Goal: Contribute content

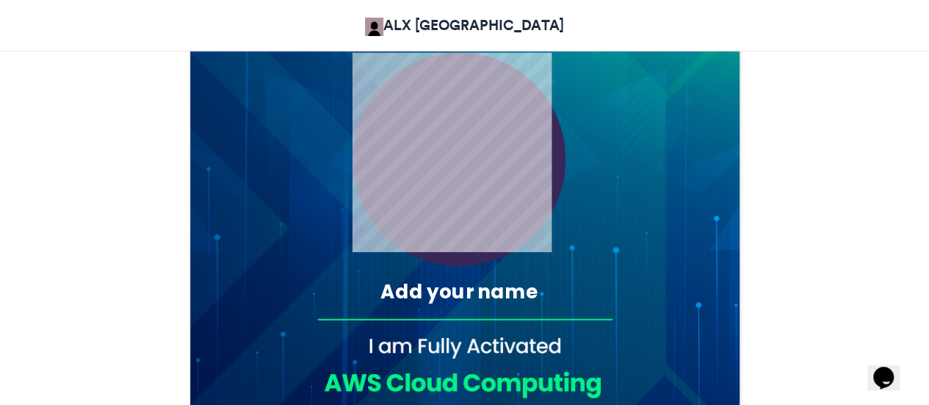
scroll to position [563, 0]
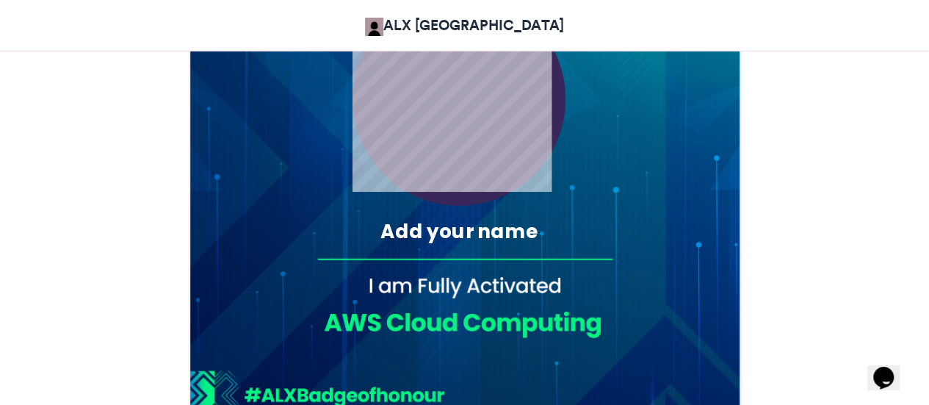
click at [464, 240] on div "Add your name" at bounding box center [459, 230] width 261 height 27
click at [373, 221] on div "Add your name" at bounding box center [459, 230] width 261 height 27
click at [408, 234] on div "Add your name" at bounding box center [459, 230] width 261 height 27
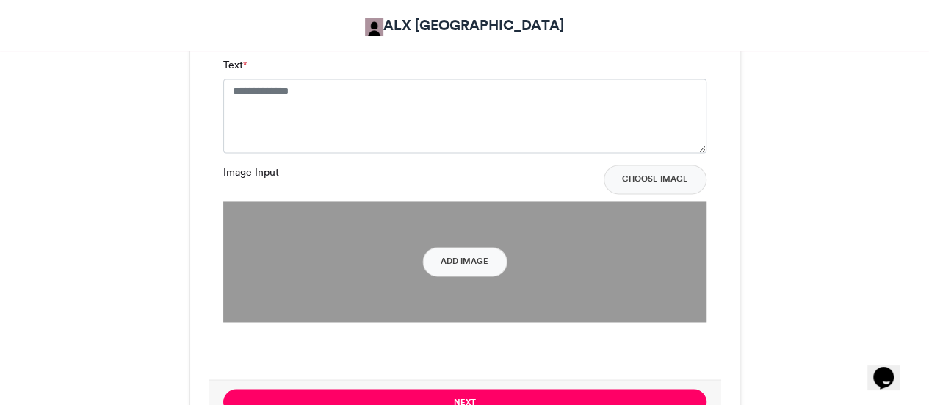
scroll to position [1015, 0]
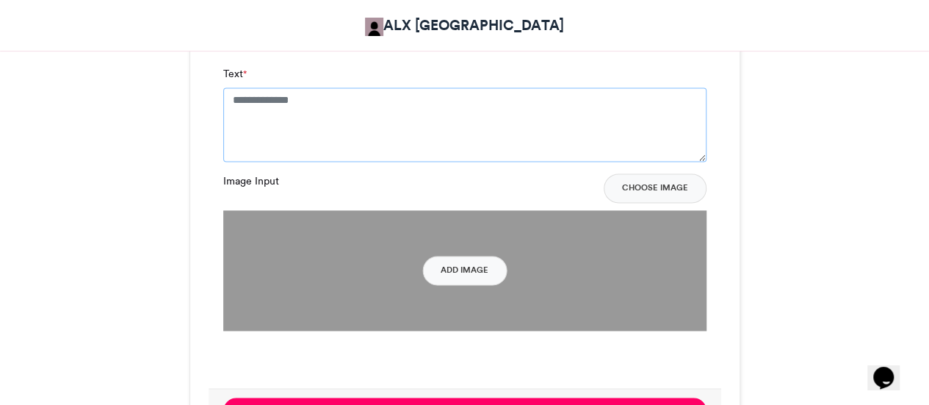
click at [366, 102] on textarea "Text *" at bounding box center [464, 123] width 483 height 73
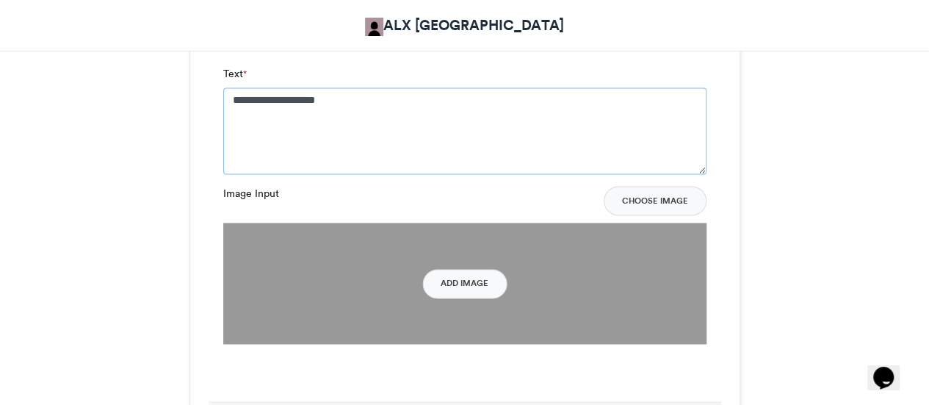
type textarea "**********"
click at [467, 286] on button "Add Image" at bounding box center [464, 283] width 84 height 29
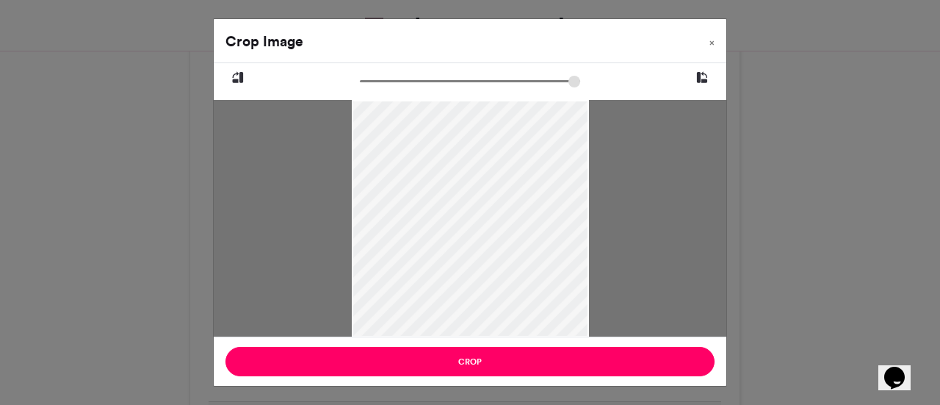
drag, startPoint x: 517, startPoint y: 234, endPoint x: 526, endPoint y: 233, distance: 8.9
click at [526, 233] on div at bounding box center [470, 217] width 237 height 365
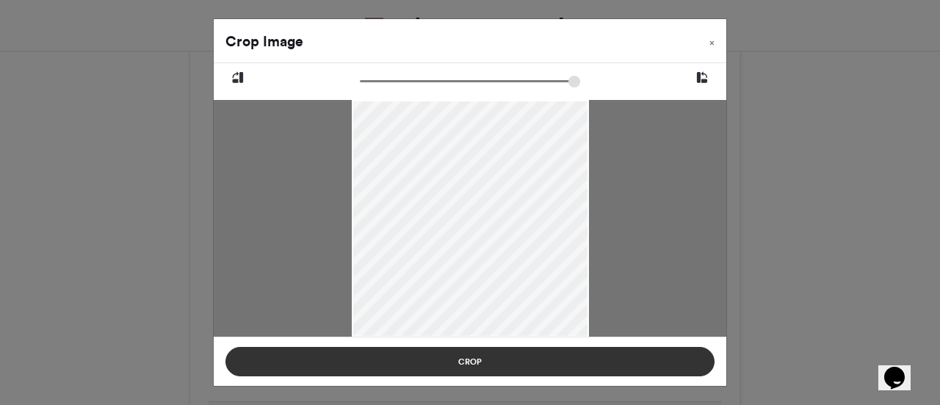
click at [496, 359] on button "Crop" at bounding box center [470, 361] width 489 height 29
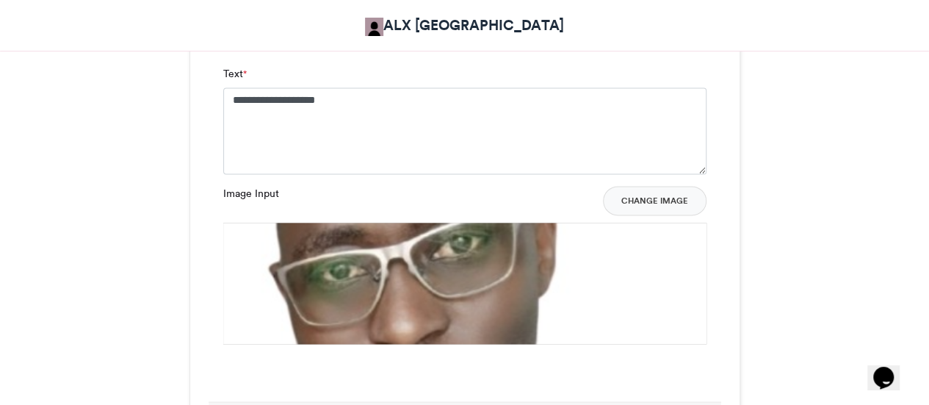
click at [670, 198] on button "Change Image" at bounding box center [655, 200] width 104 height 29
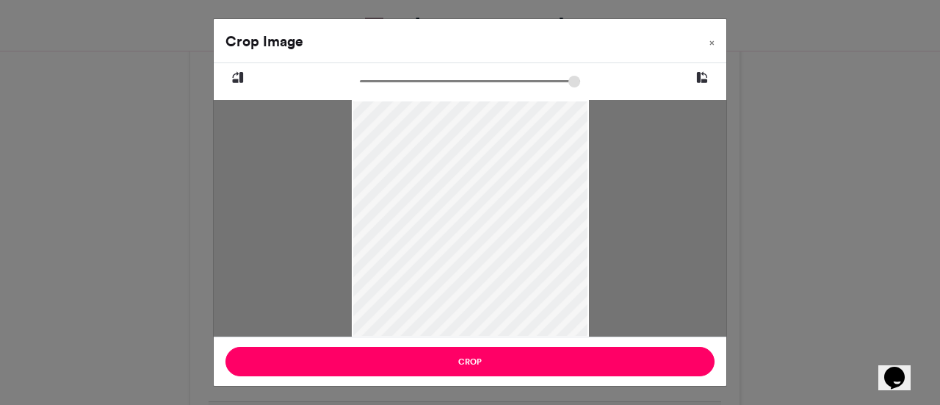
click at [514, 255] on div at bounding box center [470, 217] width 237 height 365
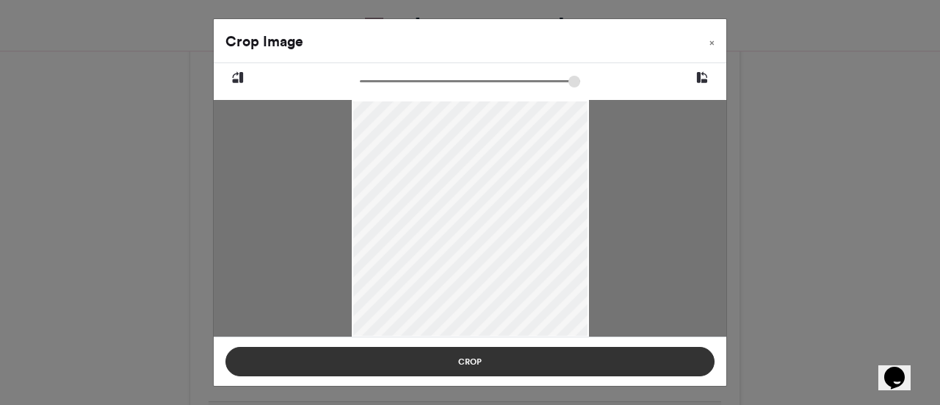
click at [522, 365] on button "Crop" at bounding box center [470, 361] width 489 height 29
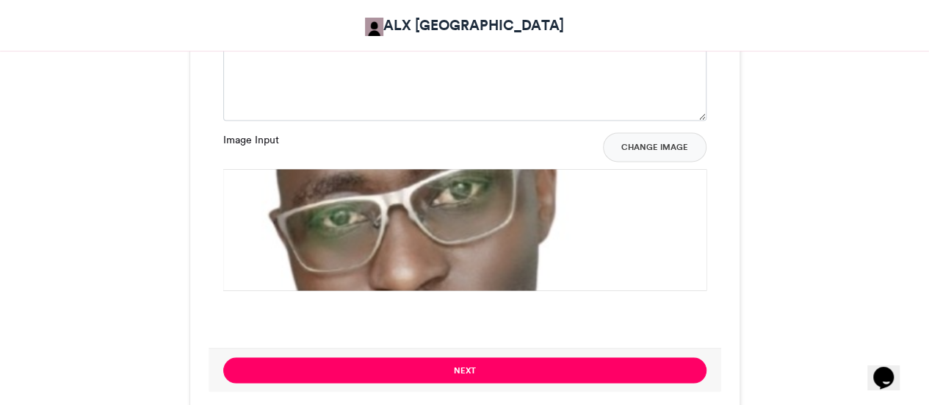
scroll to position [1067, 0]
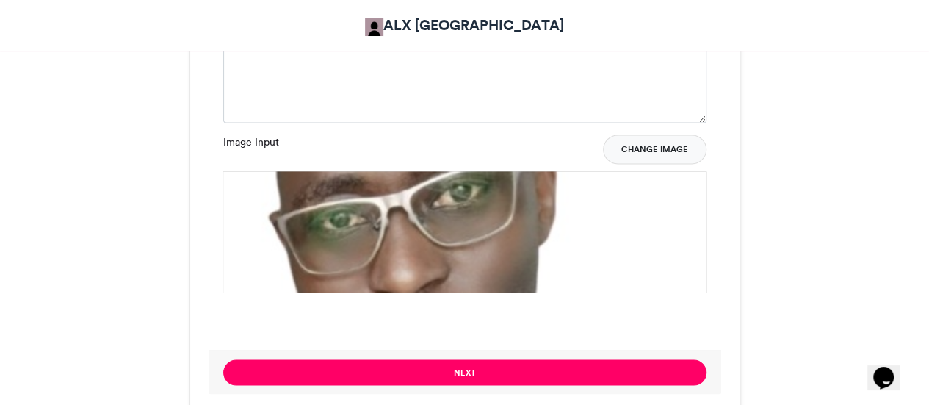
click at [646, 149] on button "Change Image" at bounding box center [655, 148] width 104 height 29
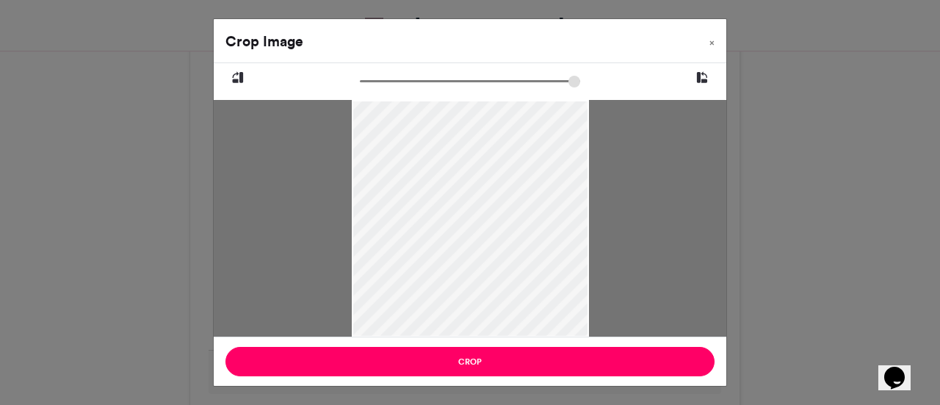
drag, startPoint x: 453, startPoint y: 227, endPoint x: 482, endPoint y: 244, distance: 33.3
click at [482, 244] on div at bounding box center [470, 235] width 237 height 365
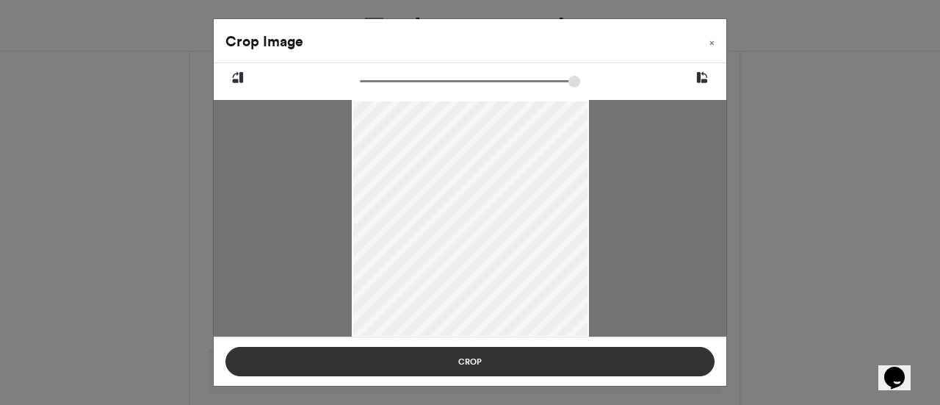
click at [495, 365] on button "Crop" at bounding box center [470, 361] width 489 height 29
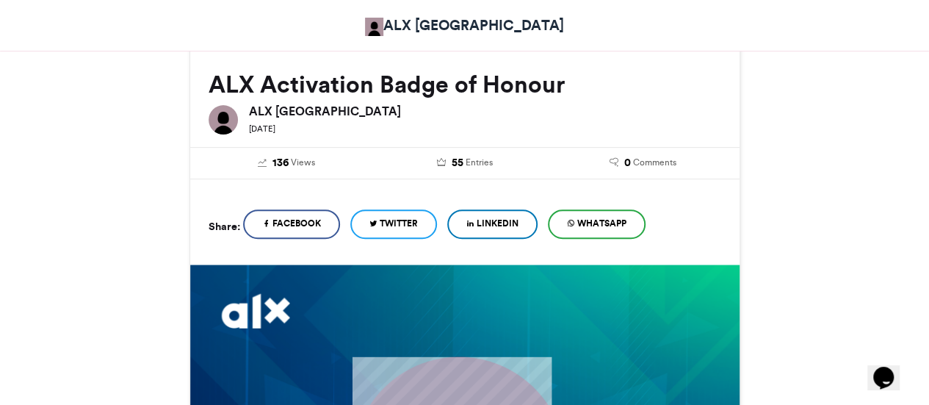
scroll to position [0, 0]
